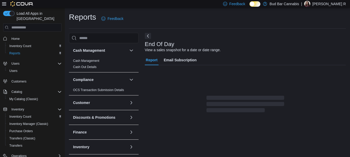
scroll to position [8, 0]
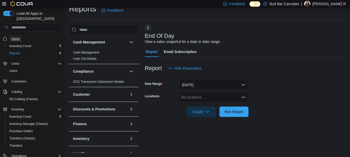
click at [16, 37] on span "Home" at bounding box center [15, 39] width 8 height 4
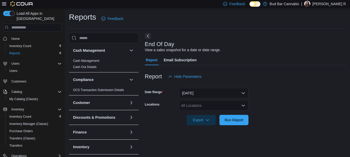
scroll to position [8, 0]
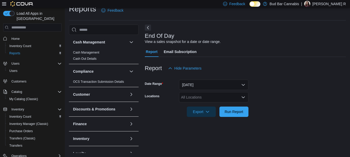
click at [210, 98] on div "All Locations" at bounding box center [213, 97] width 69 height 10
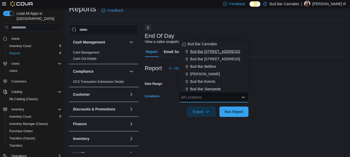
click at [222, 49] on div "Bud Bar [STREET_ADDRESS]" at bounding box center [213, 51] width 63 height 5
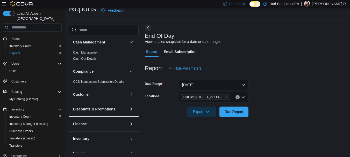
click at [286, 87] on form "Date Range Today Locations Bud Bar 10 ST NW Export Run Report" at bounding box center [245, 94] width 201 height 43
click at [220, 85] on button "[DATE]" at bounding box center [213, 85] width 69 height 10
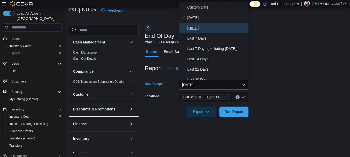
click at [202, 31] on span "Yesterday" at bounding box center [216, 28] width 59 height 6
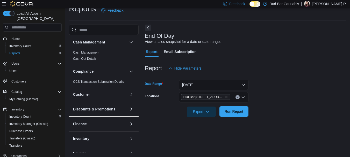
click at [235, 112] on span "Run Report" at bounding box center [233, 111] width 19 height 5
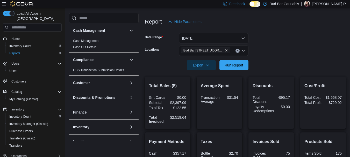
scroll to position [131, 0]
